Goal: Task Accomplishment & Management: Manage account settings

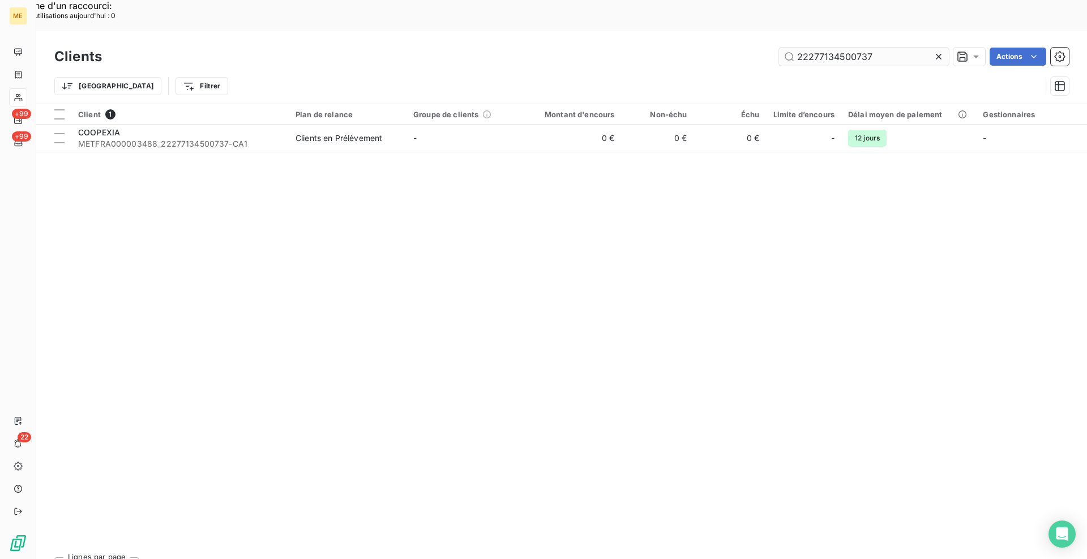
click at [834, 48] on input "22277134500737" at bounding box center [864, 57] width 170 height 18
click at [255, 125] on div "Client 1 Plan de relance Groupe de clients Montant d'encours Non-échu Échu Limi…" at bounding box center [561, 326] width 1051 height 444
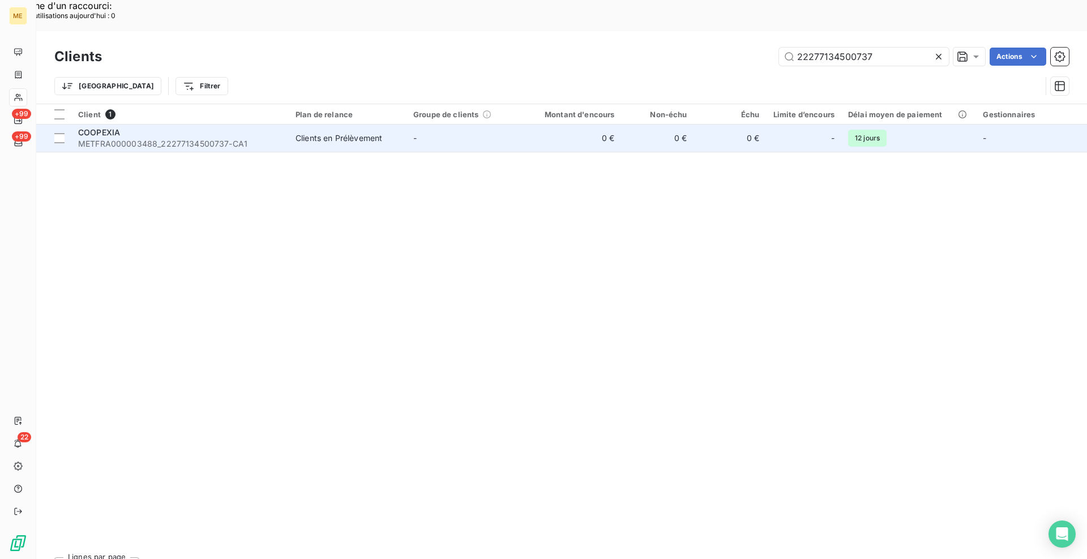
click at [271, 138] on span "METFRA000003488_22277134500737-CA1" at bounding box center [180, 143] width 204 height 11
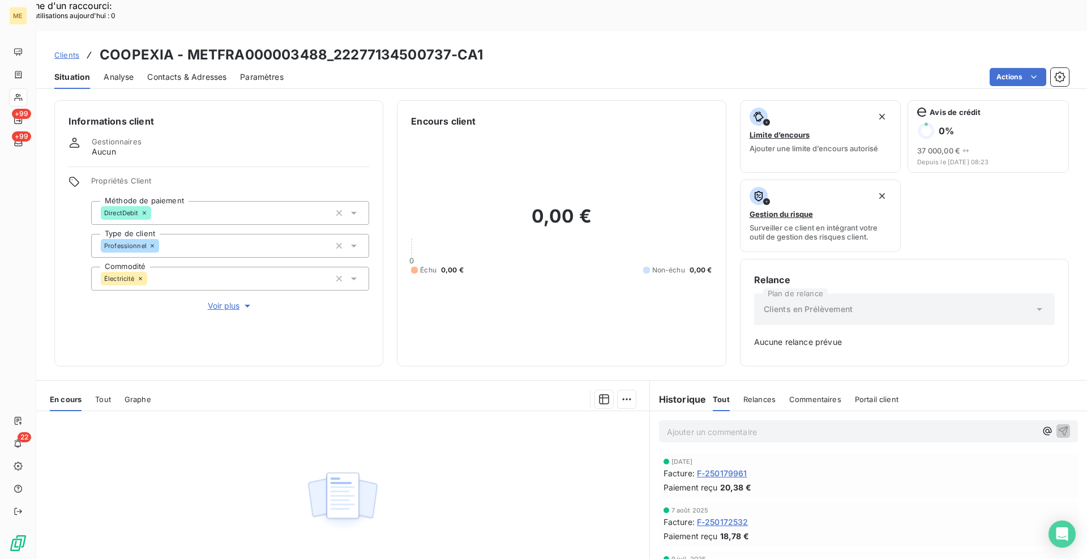
click at [190, 71] on span "Contacts & Adresses" at bounding box center [186, 76] width 79 height 11
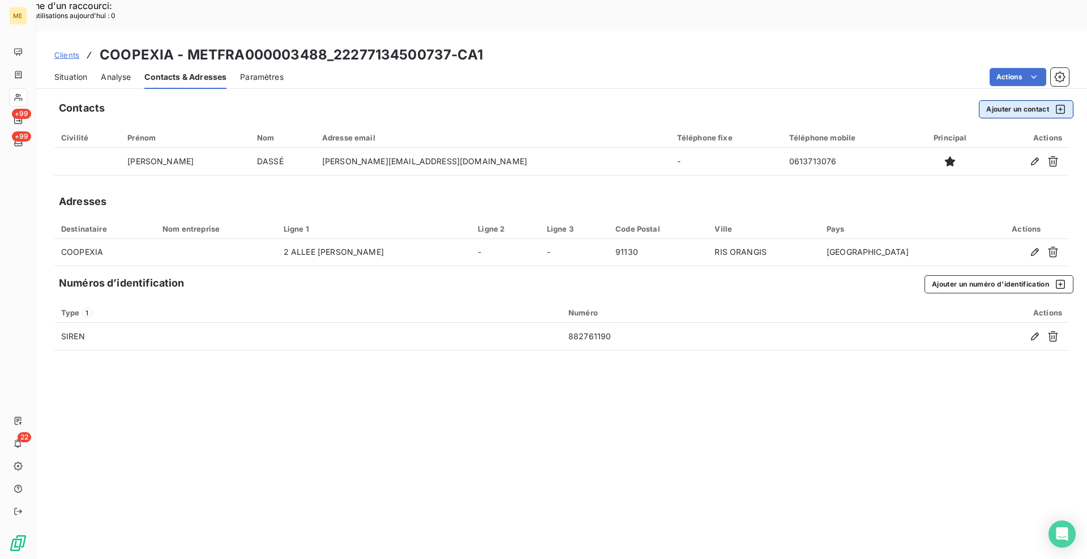
click at [1004, 100] on button "Ajouter un contact" at bounding box center [1026, 109] width 95 height 18
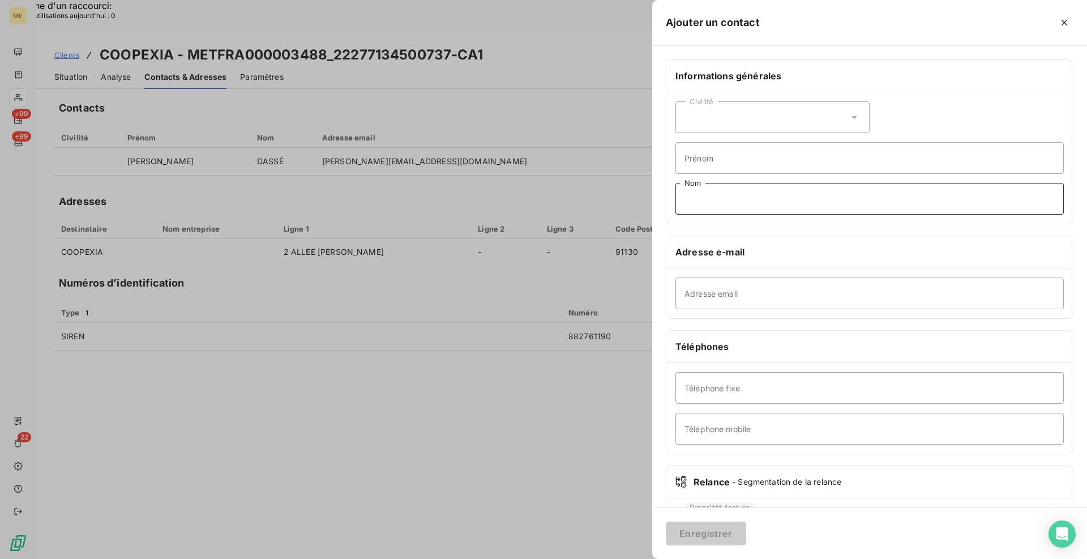
click at [719, 190] on input "Nom" at bounding box center [870, 199] width 389 height 32
paste input "PESCHARD"
type input "PESCHARD"
click at [768, 127] on div "Civilité" at bounding box center [773, 117] width 194 height 32
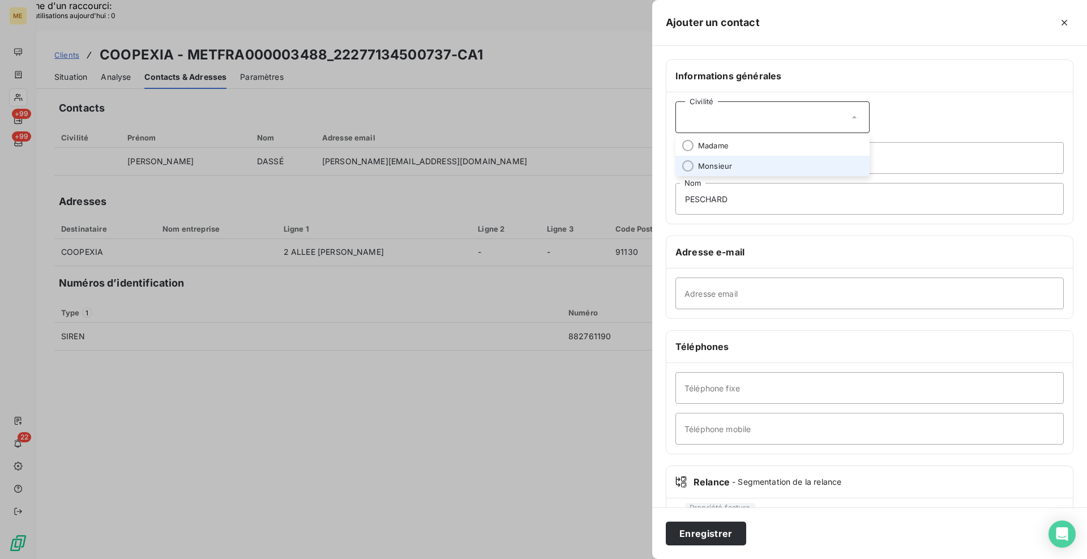
click at [741, 168] on li "Monsieur" at bounding box center [773, 166] width 194 height 20
click at [725, 288] on input "Adresse email" at bounding box center [870, 294] width 389 height 32
paste input "[EMAIL_ADDRESS][DOMAIN_NAME]"
type input "[EMAIL_ADDRESS][DOMAIN_NAME]"
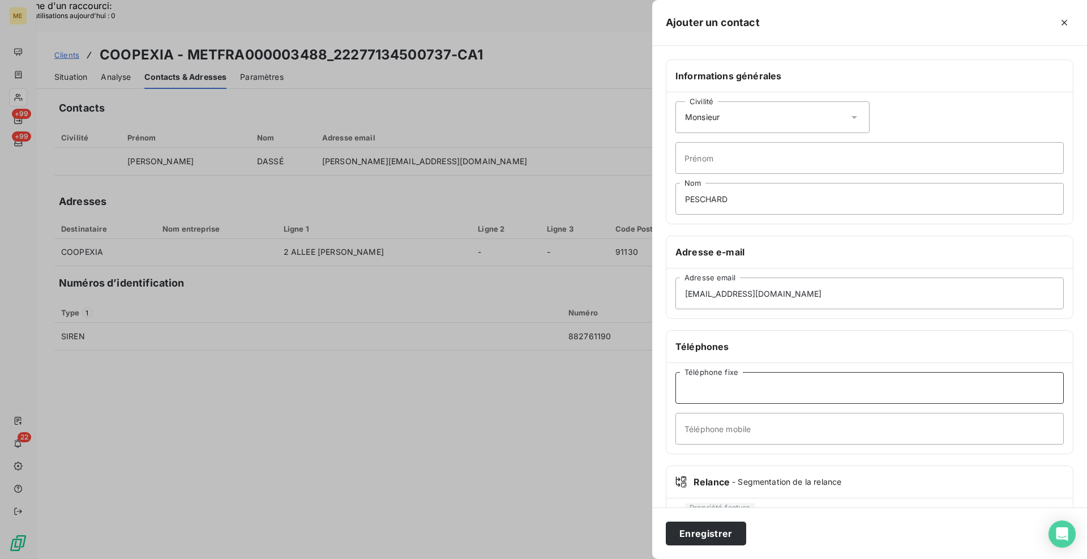
click at [830, 400] on input "Téléphone fixe" at bounding box center [870, 388] width 389 height 32
click at [680, 428] on input "Téléphone mobile" at bounding box center [870, 429] width 389 height 32
paste input "[PHONE_NUMBER]"
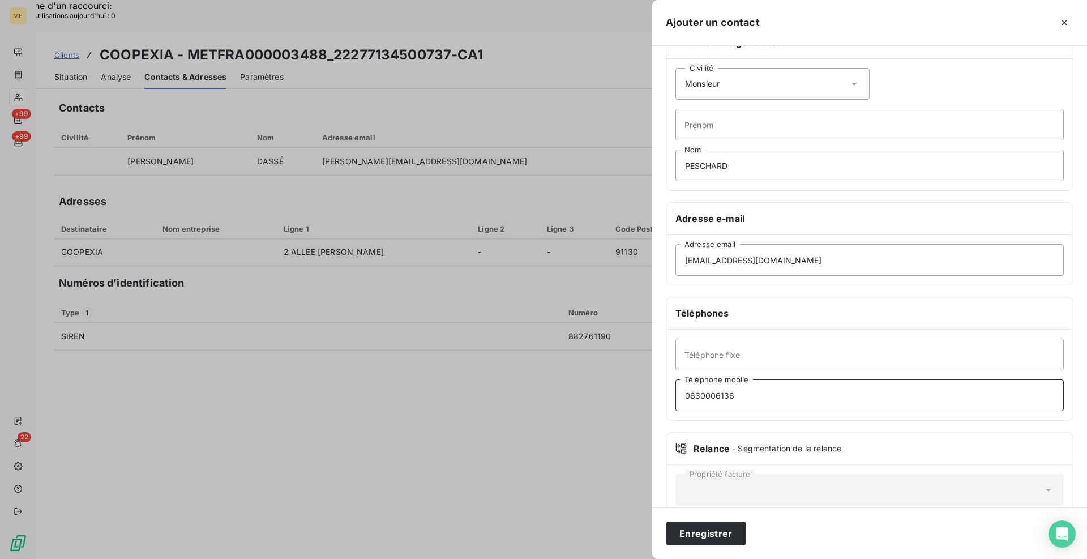
scroll to position [55, 0]
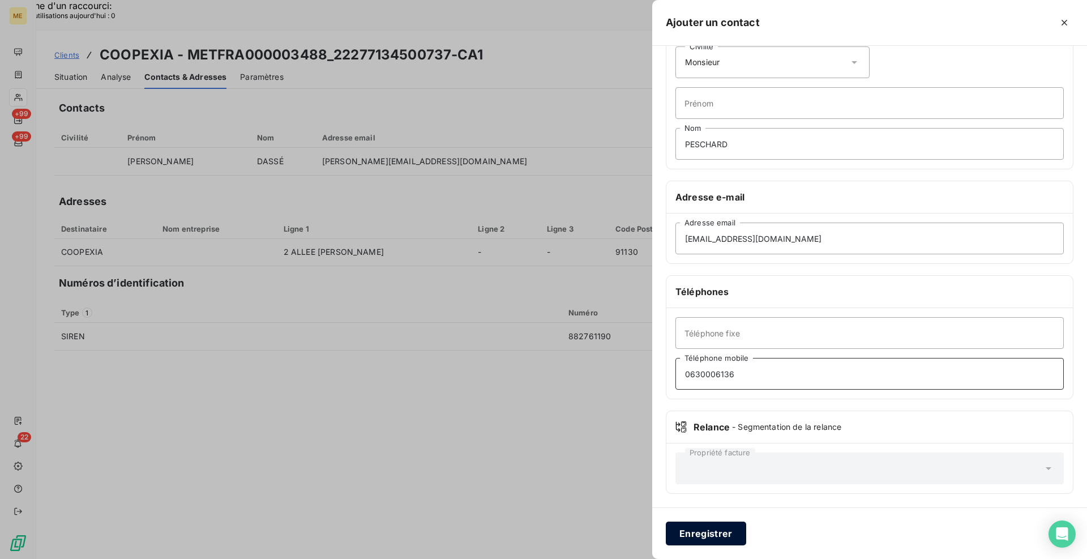
type input "0630006136"
click at [712, 523] on button "Enregistrer" at bounding box center [706, 534] width 80 height 24
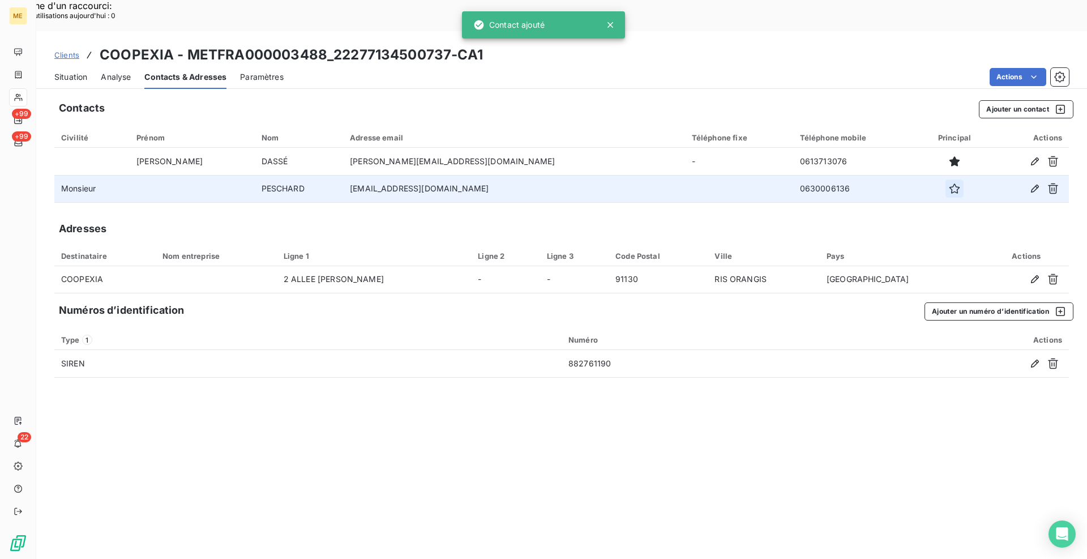
click at [949, 183] on icon "button" at bounding box center [954, 188] width 11 height 11
click at [392, 442] on div "Contacts Ajouter un contact Civilité Prénom Nom Adresse email Téléphone fixe Té…" at bounding box center [561, 341] width 1051 height 497
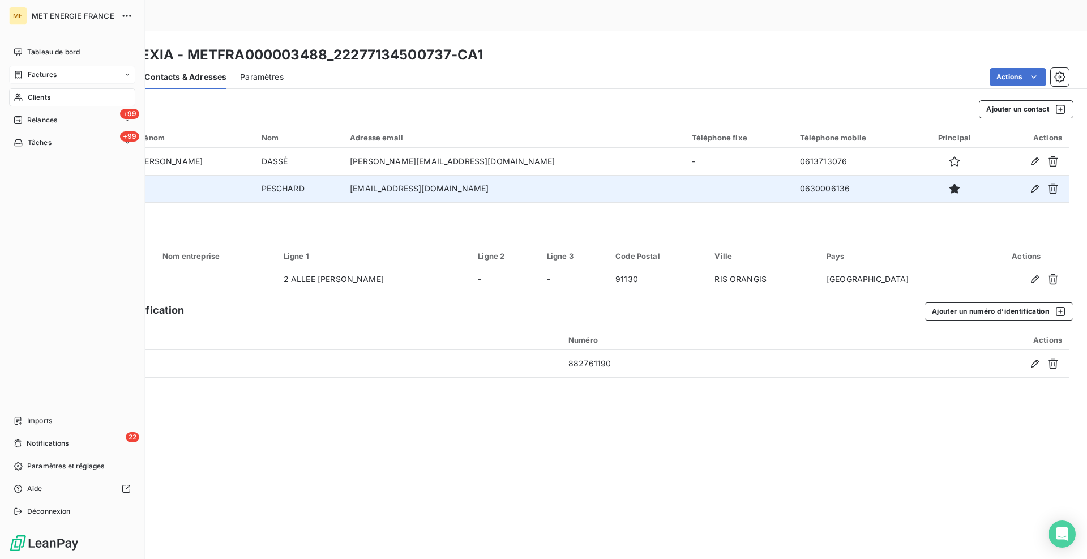
drag, startPoint x: 22, startPoint y: 71, endPoint x: 28, endPoint y: 70, distance: 5.8
click at [22, 71] on icon at bounding box center [19, 74] width 10 height 9
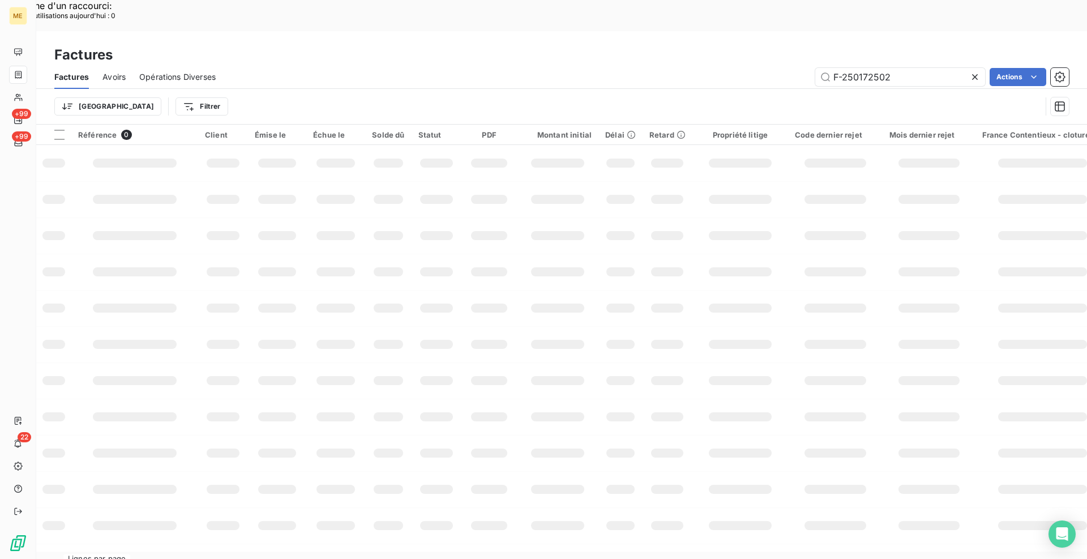
drag, startPoint x: 894, startPoint y: 39, endPoint x: 859, endPoint y: 56, distance: 39.3
click at [859, 65] on div "Factures Avoirs Opérations Diverses F-250172502 Actions" at bounding box center [561, 77] width 1051 height 24
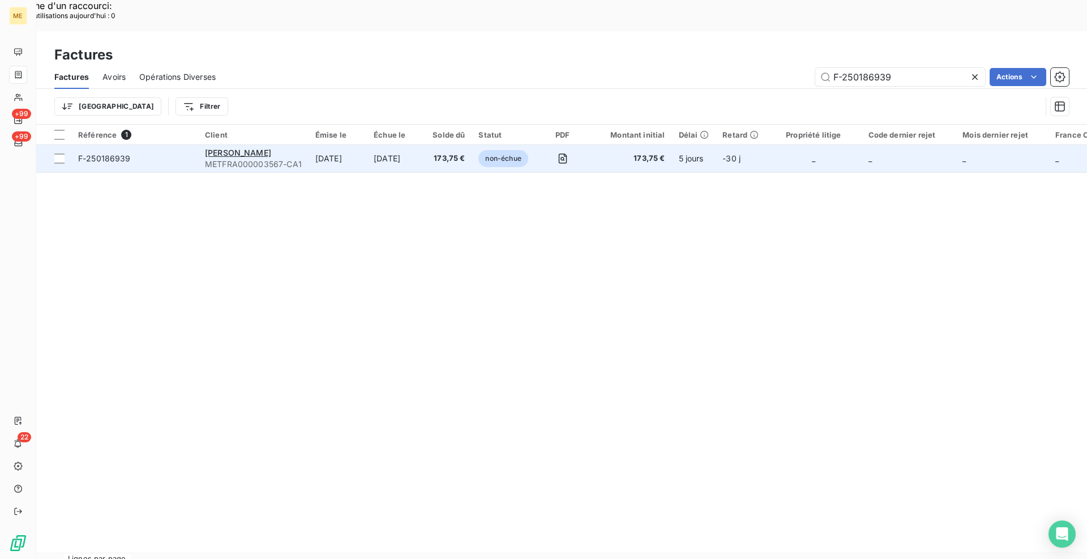
type input "F-250186939"
click at [295, 147] on div "[PERSON_NAME]" at bounding box center [253, 152] width 97 height 11
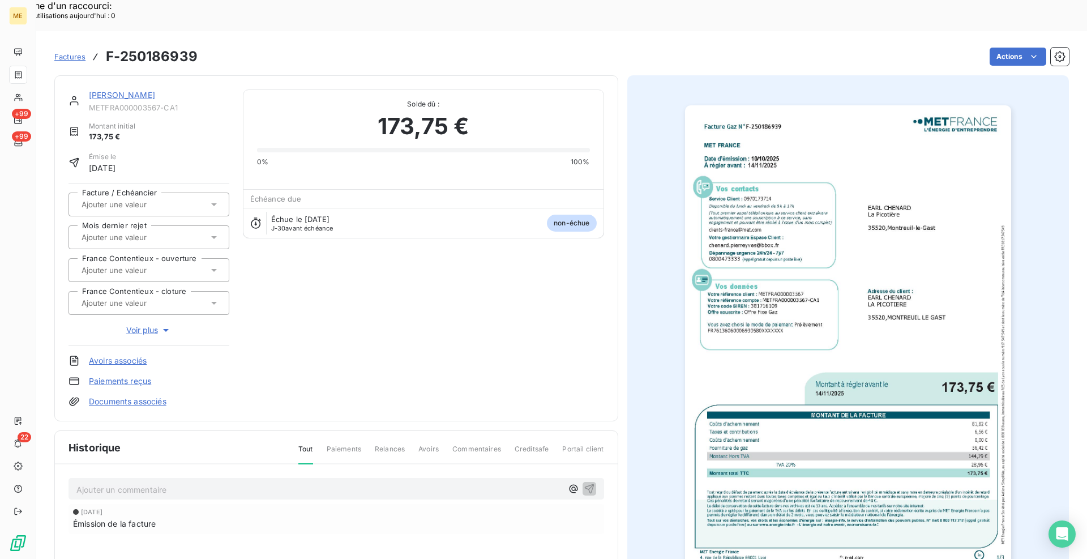
click at [130, 90] on link "[PERSON_NAME]" at bounding box center [122, 95] width 66 height 10
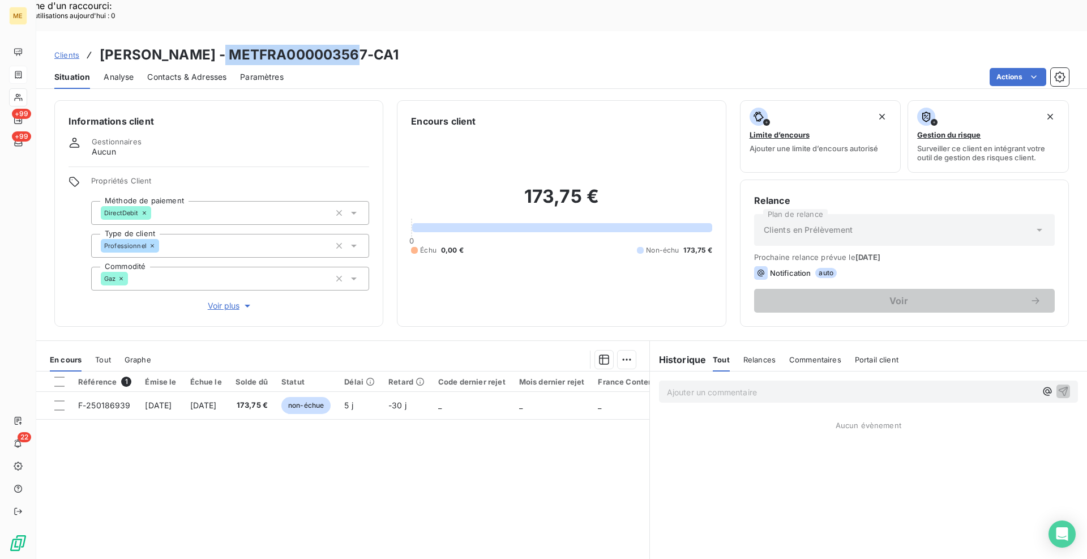
drag, startPoint x: 222, startPoint y: 21, endPoint x: 354, endPoint y: 25, distance: 132.0
click at [354, 45] on h3 "[PERSON_NAME] - METFRA000003567-CA1" at bounding box center [249, 55] width 299 height 20
copy h3 "METFRA000003567"
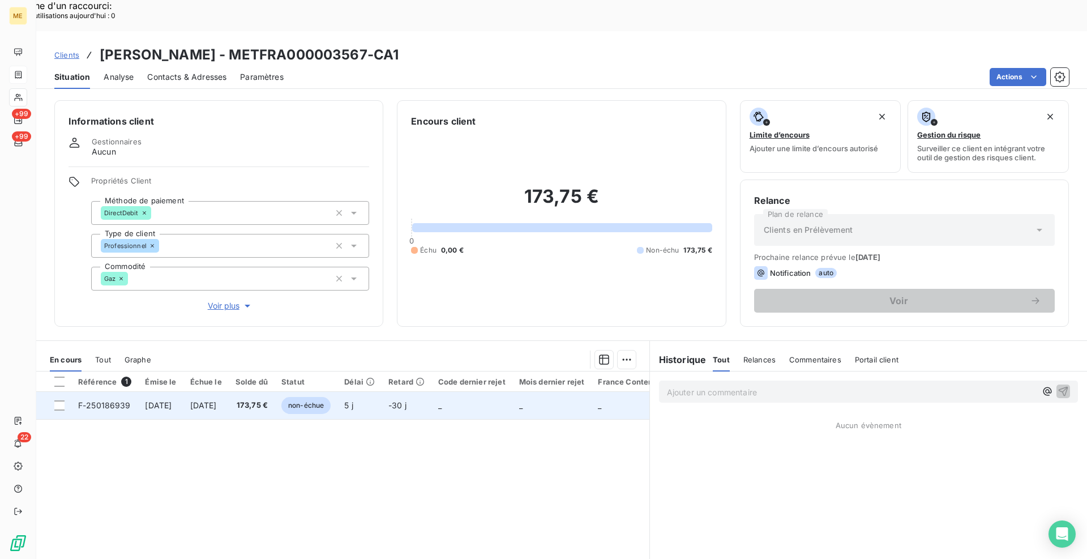
click at [183, 392] on td "[DATE]" at bounding box center [160, 405] width 45 height 27
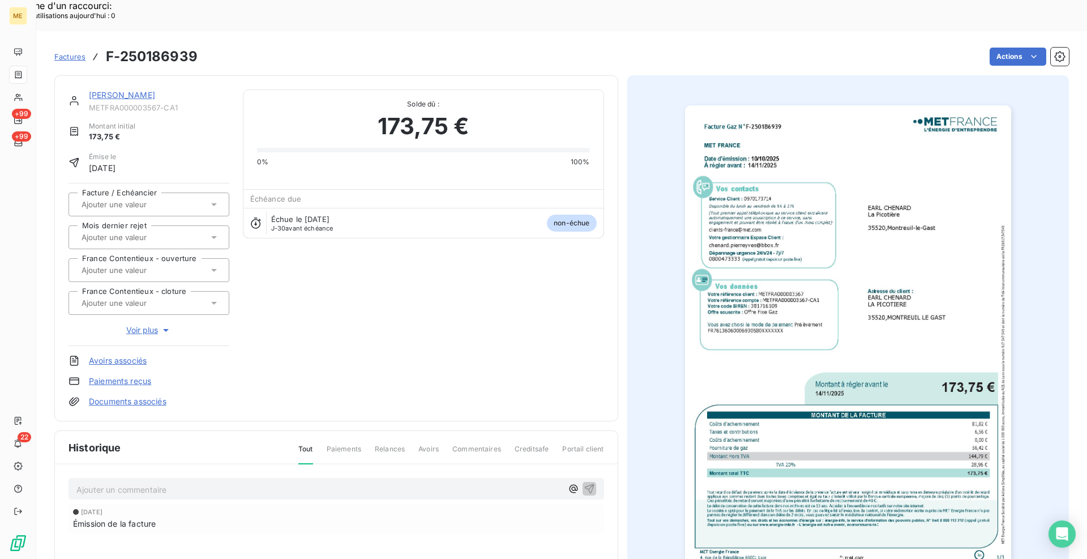
click at [814, 211] on img "button" at bounding box center [848, 335] width 326 height 461
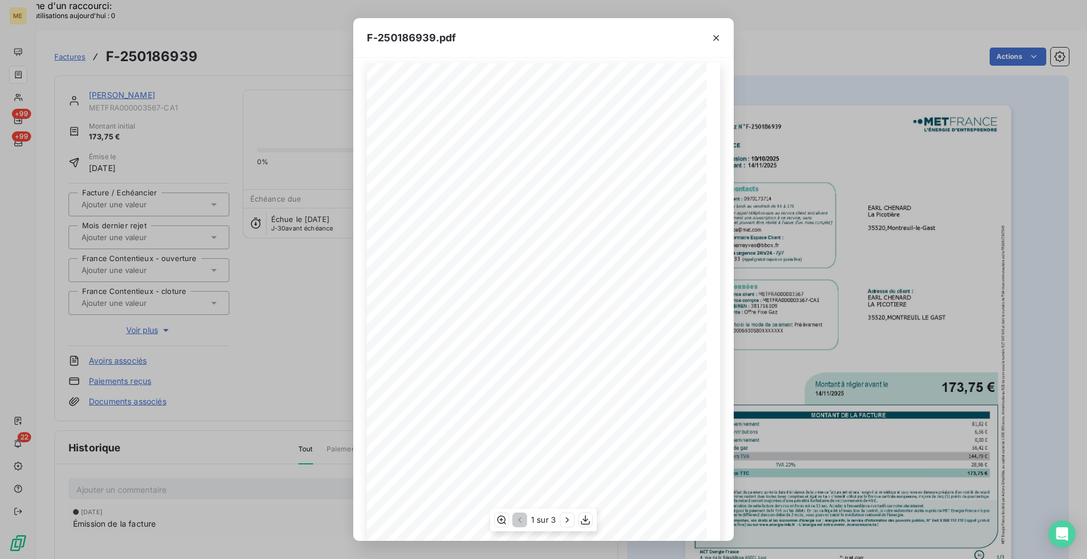
scroll to position [39, 0]
click at [586, 519] on icon "button" at bounding box center [585, 519] width 11 height 11
click at [714, 37] on icon "button" at bounding box center [716, 37] width 11 height 11
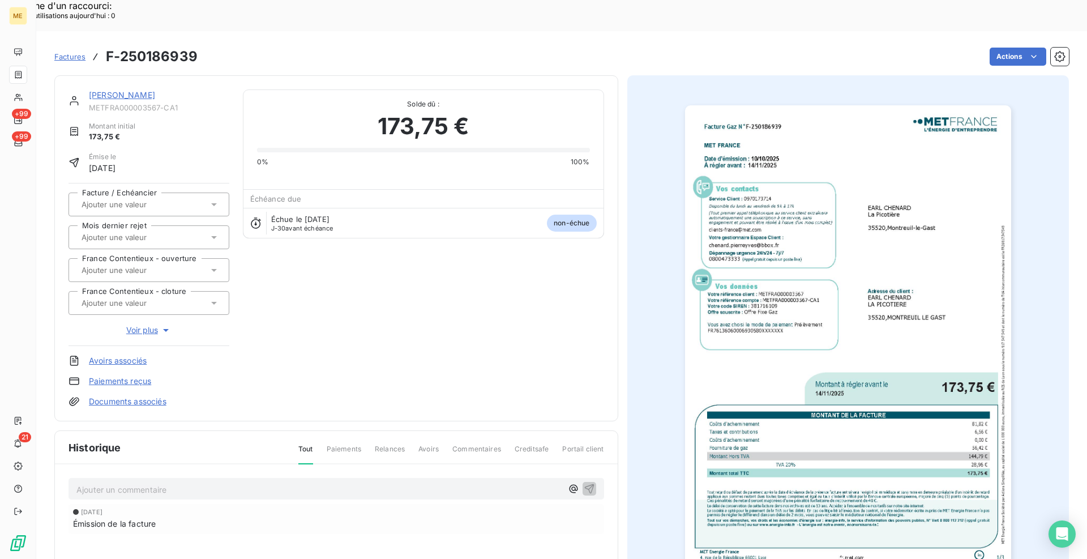
click at [147, 90] on link "[PERSON_NAME]" at bounding box center [122, 95] width 66 height 10
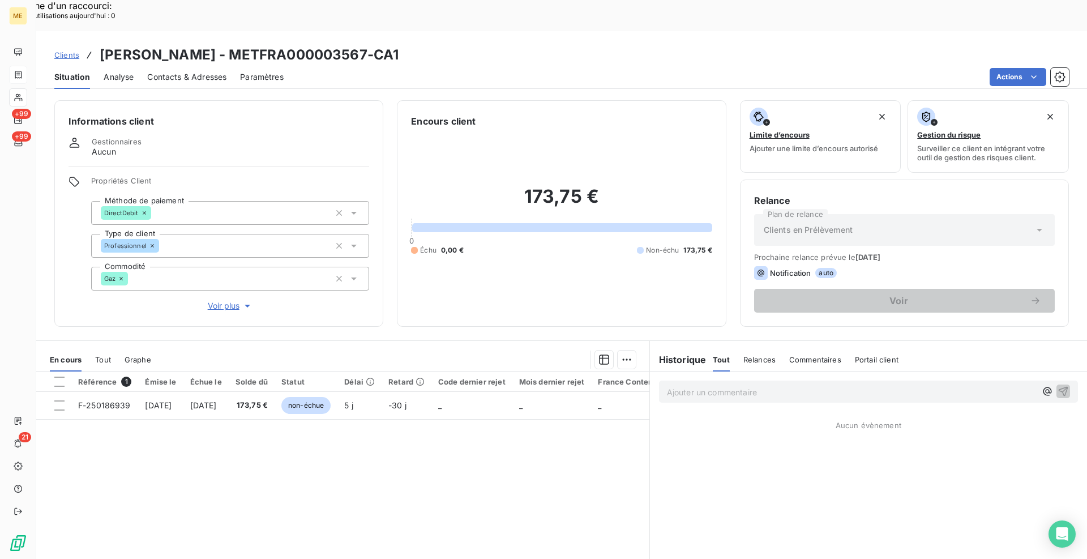
click at [109, 355] on span "Tout" at bounding box center [103, 359] width 16 height 9
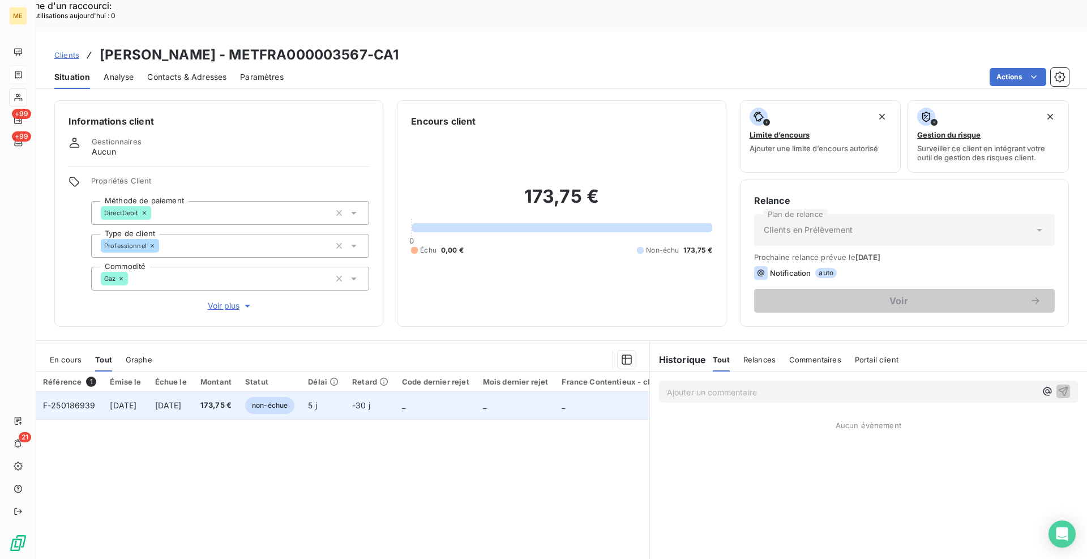
click at [345, 392] on td "5 j" at bounding box center [323, 405] width 44 height 27
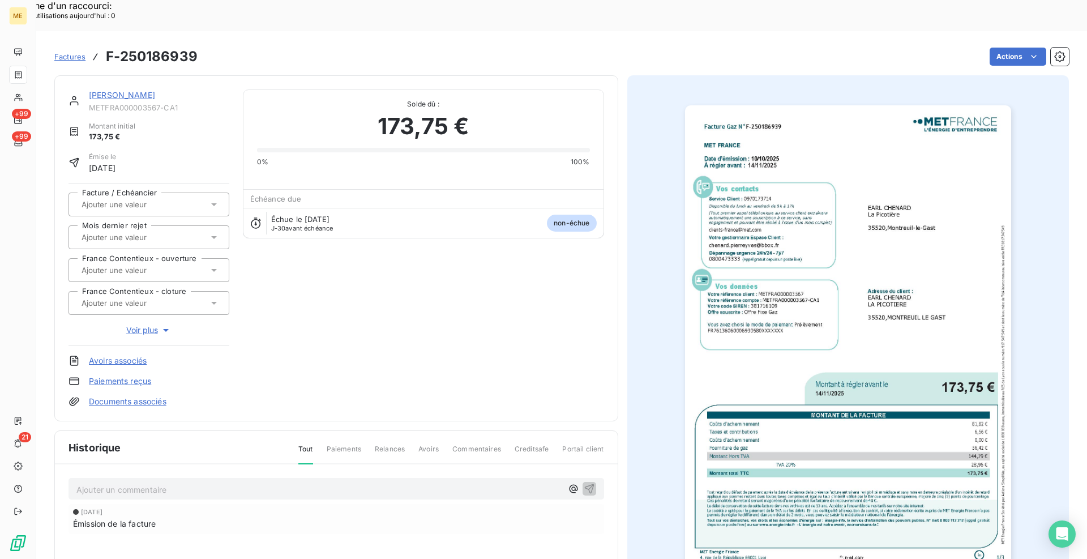
click at [127, 75] on div "[PERSON_NAME] METFRA000003567-CA1 Montant initial 173,75 € Émise le [DATE] Fact…" at bounding box center [336, 248] width 564 height 346
click at [130, 75] on div "[PERSON_NAME] METFRA000003567-CA1 Montant initial 173,75 € Émise le [DATE] Fact…" at bounding box center [336, 248] width 564 height 346
click at [129, 90] on link "[PERSON_NAME]" at bounding box center [122, 95] width 66 height 10
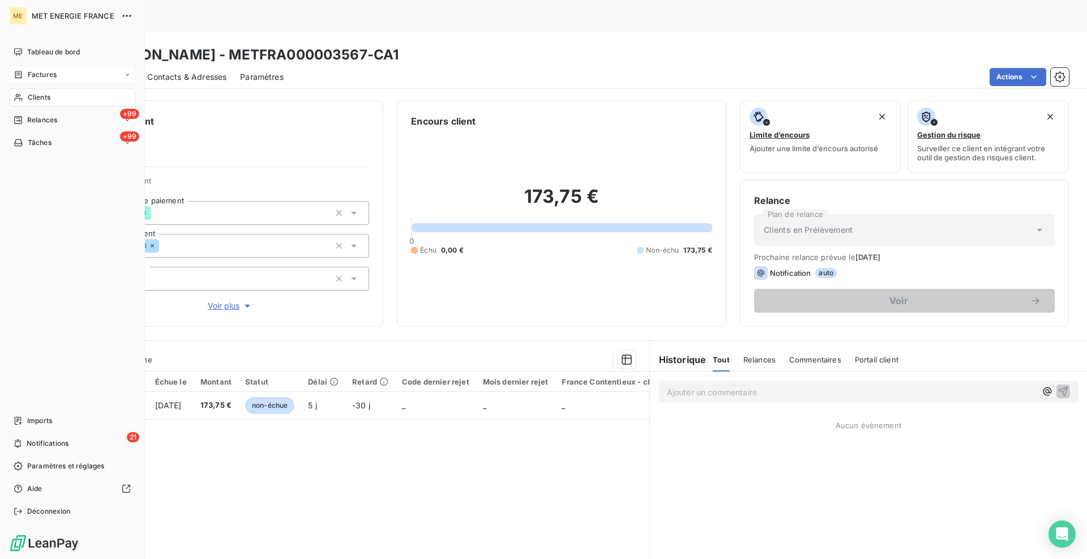
click at [23, 94] on icon at bounding box center [19, 97] width 10 height 9
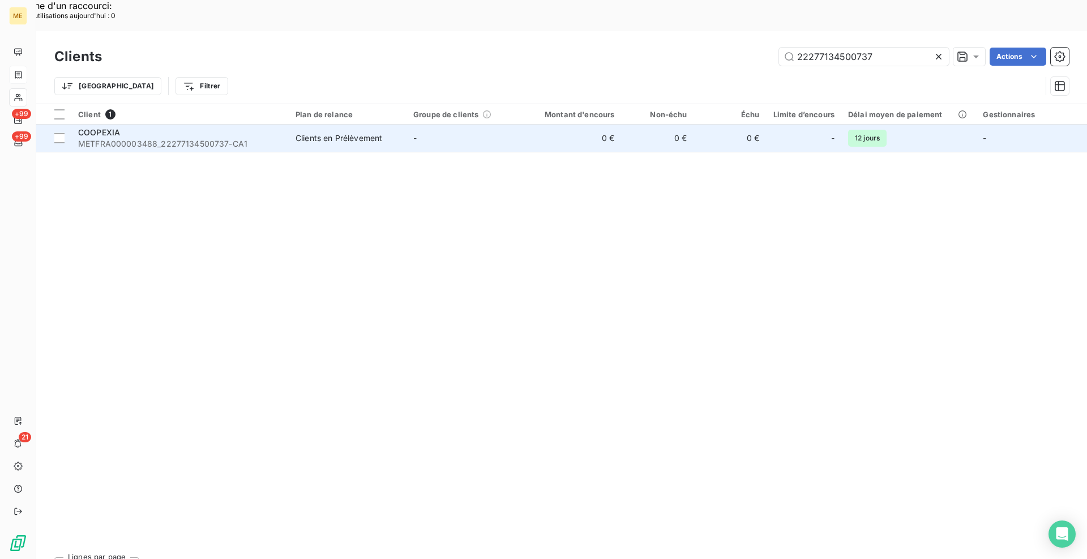
click at [253, 127] on div "COOPEXIA" at bounding box center [180, 132] width 204 height 11
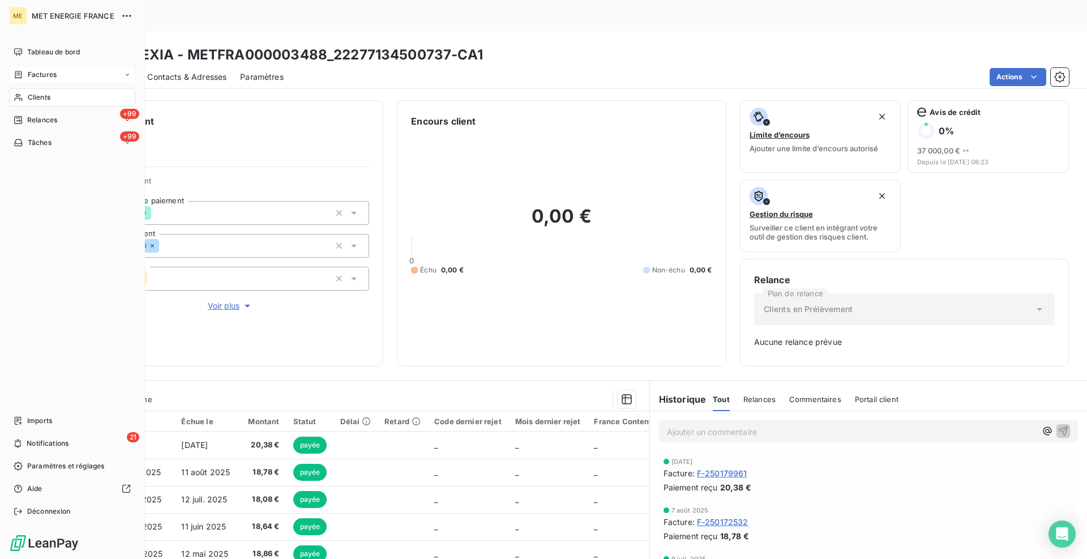
click at [36, 99] on span "Clients" at bounding box center [39, 97] width 23 height 10
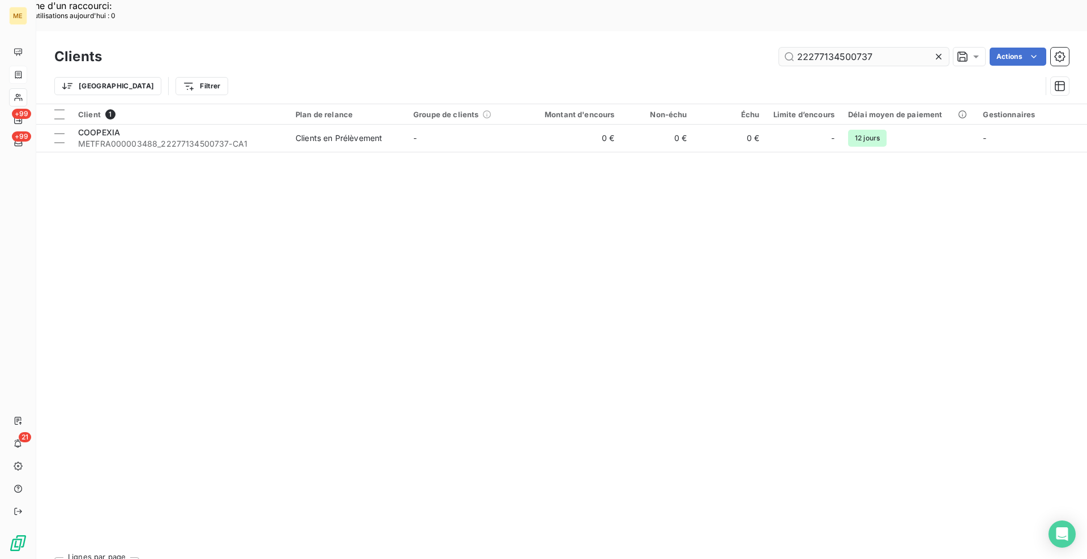
click at [830, 48] on input "22277134500737" at bounding box center [864, 57] width 170 height 18
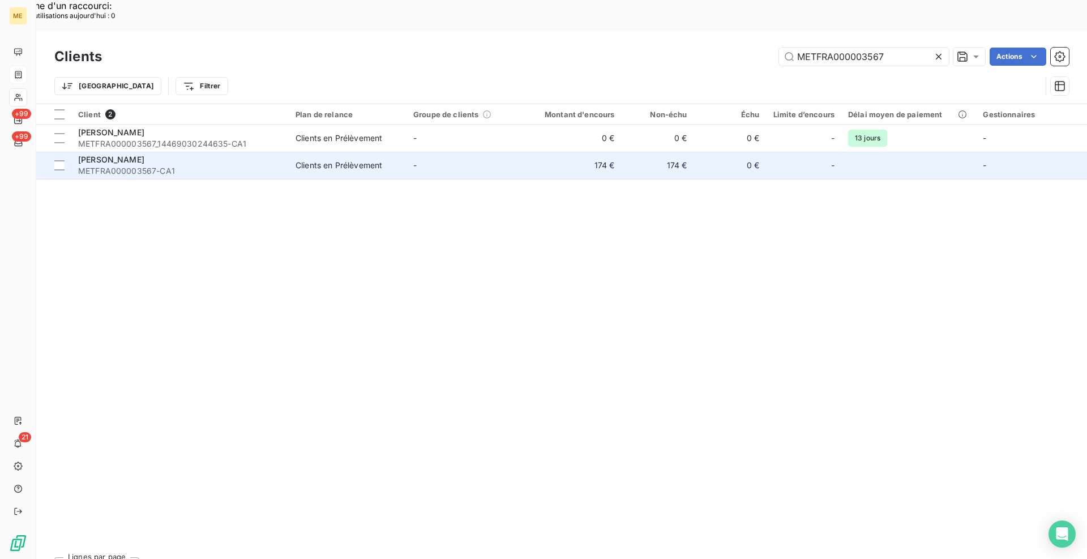
type input "METFRA000003567"
click at [176, 154] on div "[PERSON_NAME]" at bounding box center [180, 159] width 204 height 11
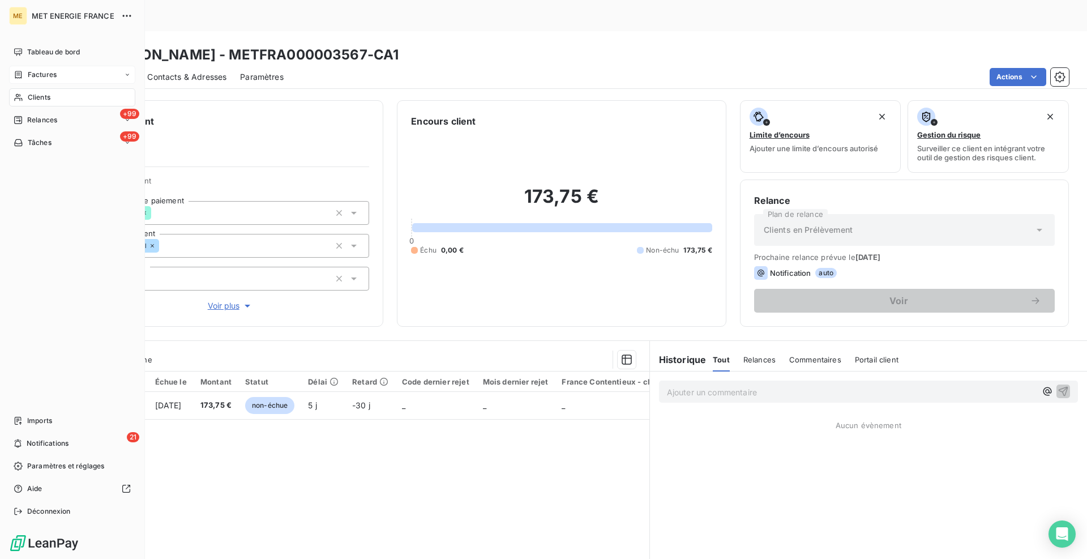
click at [32, 100] on span "Clients" at bounding box center [39, 97] width 23 height 10
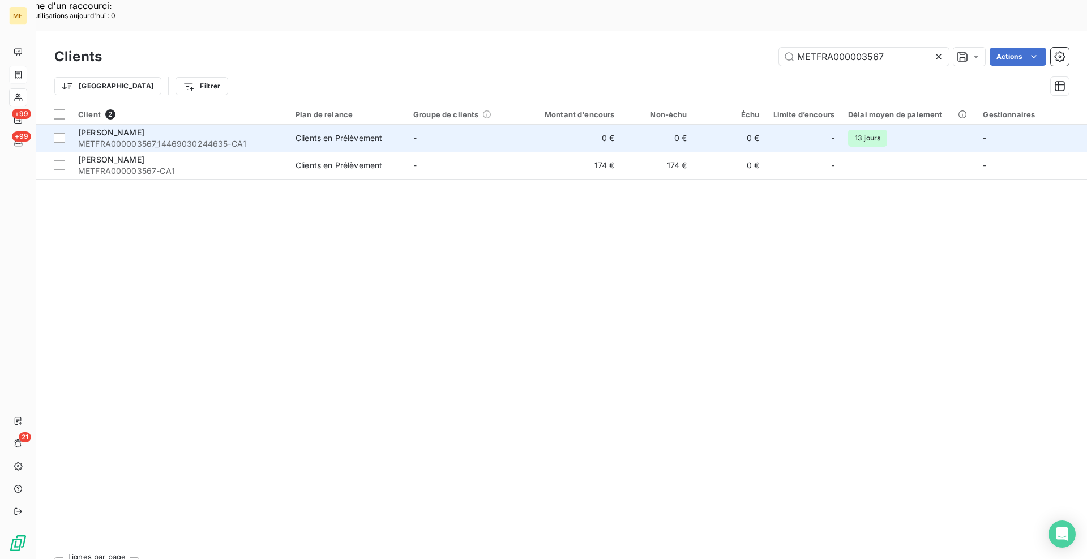
click at [256, 138] on span "METFRA000003567_14469030244635-CA1" at bounding box center [180, 143] width 204 height 11
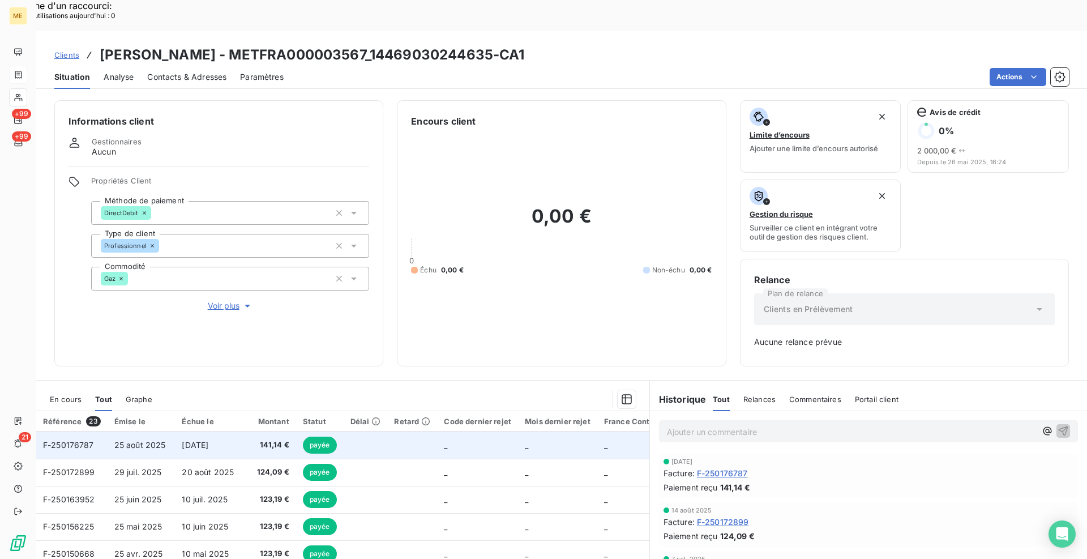
click at [120, 440] on span "25 août 2025" at bounding box center [140, 445] width 52 height 10
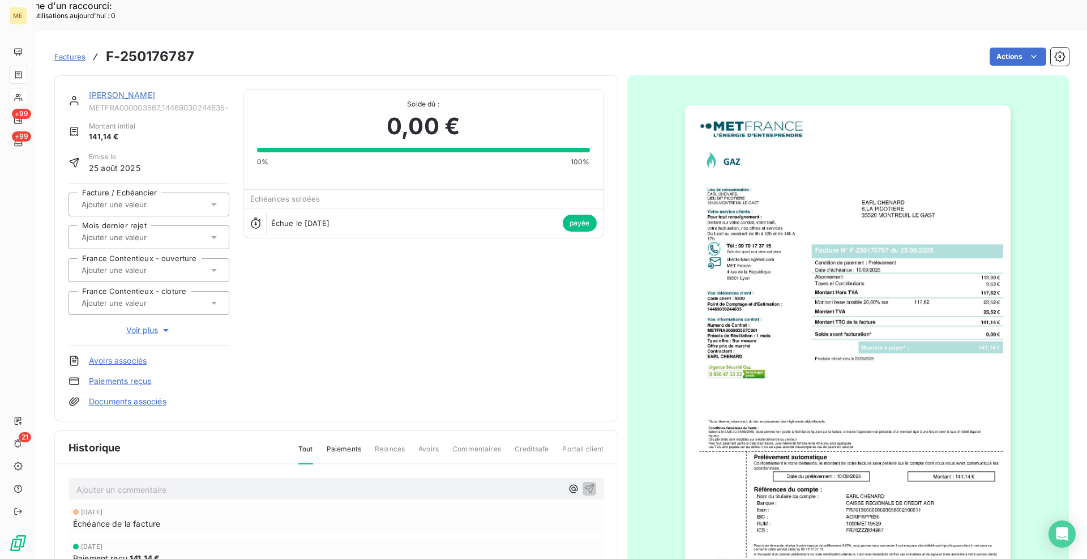
click at [789, 277] on img "button" at bounding box center [848, 335] width 326 height 461
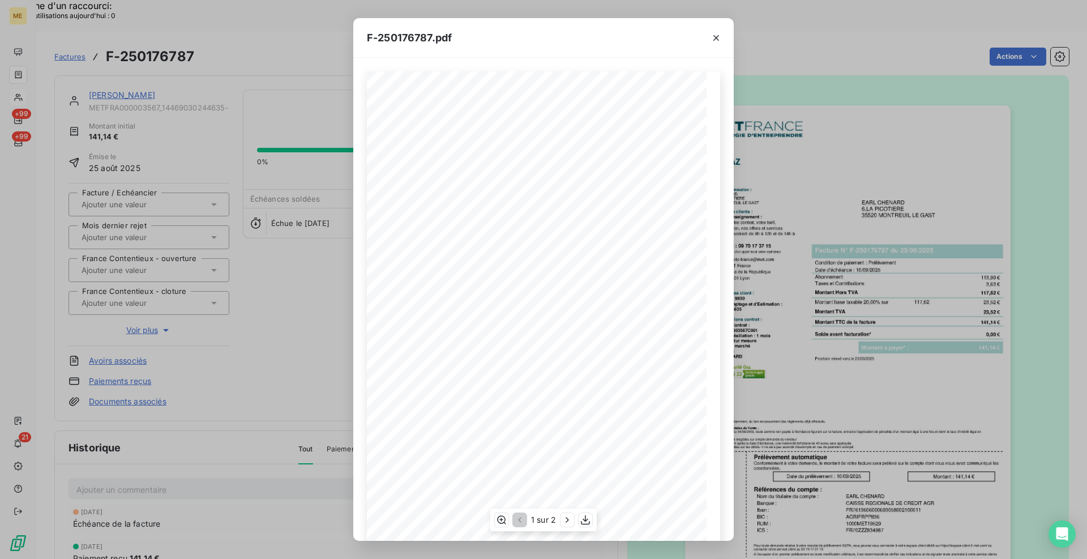
click at [585, 512] on div "1 sur 2" at bounding box center [543, 520] width 106 height 23
click at [585, 518] on icon "button" at bounding box center [585, 519] width 11 height 11
